Goal: Communication & Community: Connect with others

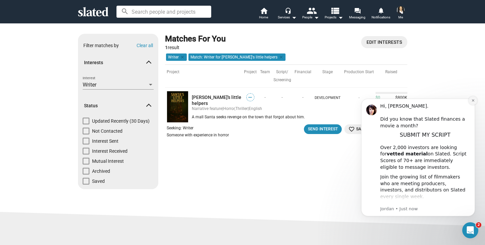
click at [473, 101] on icon "Dismiss notification" at bounding box center [473, 101] width 4 height 4
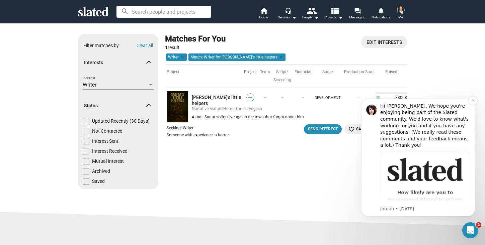
click at [390, 133] on div "Hi [PERSON_NAME], We hope you're enjoying being part of the Slated community. W…" at bounding box center [425, 126] width 90 height 46
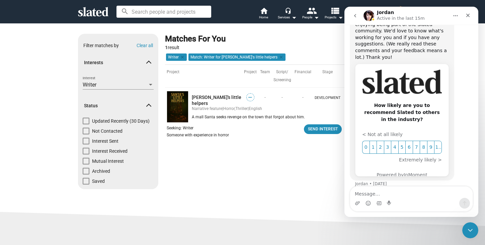
scroll to position [50, 0]
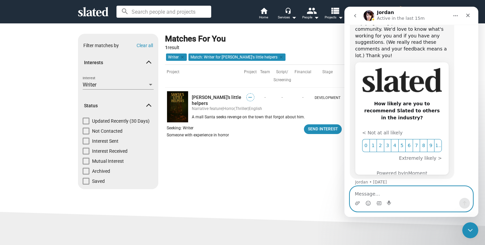
click at [375, 193] on textarea "Message…" at bounding box center [411, 192] width 122 height 11
type textarea "I"
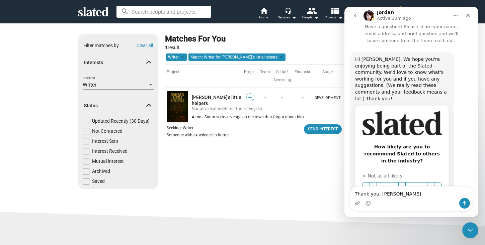
scroll to position [5, 0]
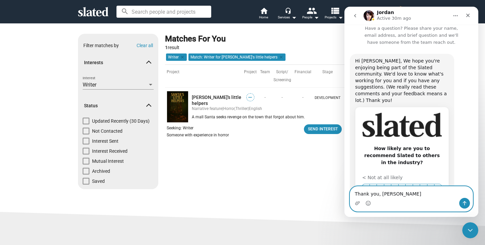
click at [396, 195] on textarea "Thank you, [PERSON_NAME]" at bounding box center [411, 192] width 122 height 11
type textarea "Thank you, [PERSON_NAME]!"
click at [466, 203] on icon "Send a message…" at bounding box center [464, 203] width 5 height 5
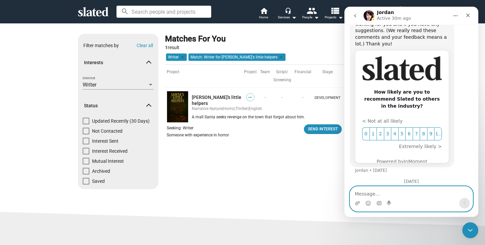
scroll to position [79, 0]
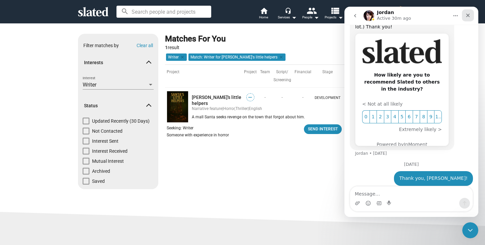
click at [467, 15] on icon "Close" at bounding box center [468, 16] width 4 height 4
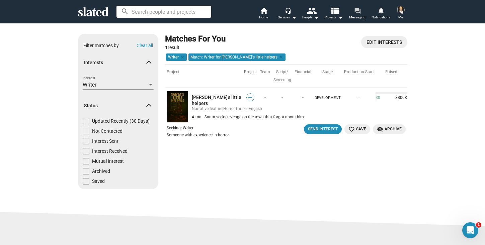
click at [357, 15] on span "Messaging" at bounding box center [357, 17] width 16 height 8
